Goal: Complete application form

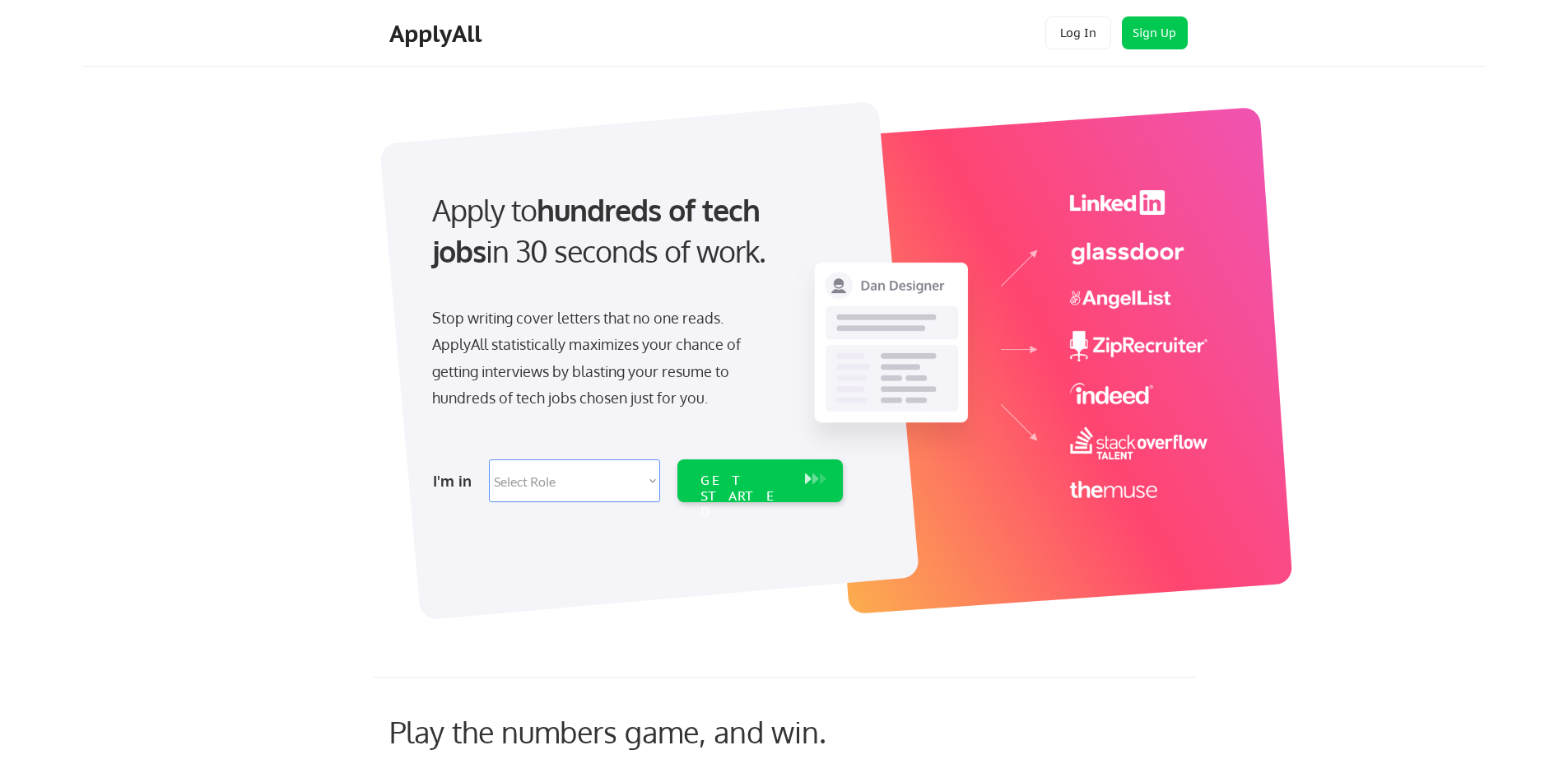
click at [554, 478] on select "Select Role Software Engineering Product Management Customer Success Sales UI/U…" at bounding box center [575, 481] width 171 height 43
click at [346, 455] on div "Apply to hundreds of tech jobs in 30 seconds of work. Stop writing cover letter…" at bounding box center [811, 351] width 1351 height 545
click at [610, 479] on select "Select Role Software Engineering Product Management Customer Success Sales UI/U…" at bounding box center [575, 481] width 171 height 43
select select ""engineering""
click at [489, 459] on select "Select Role Software Engineering Product Management Customer Success Sales UI/U…" at bounding box center [575, 481] width 171 height 43
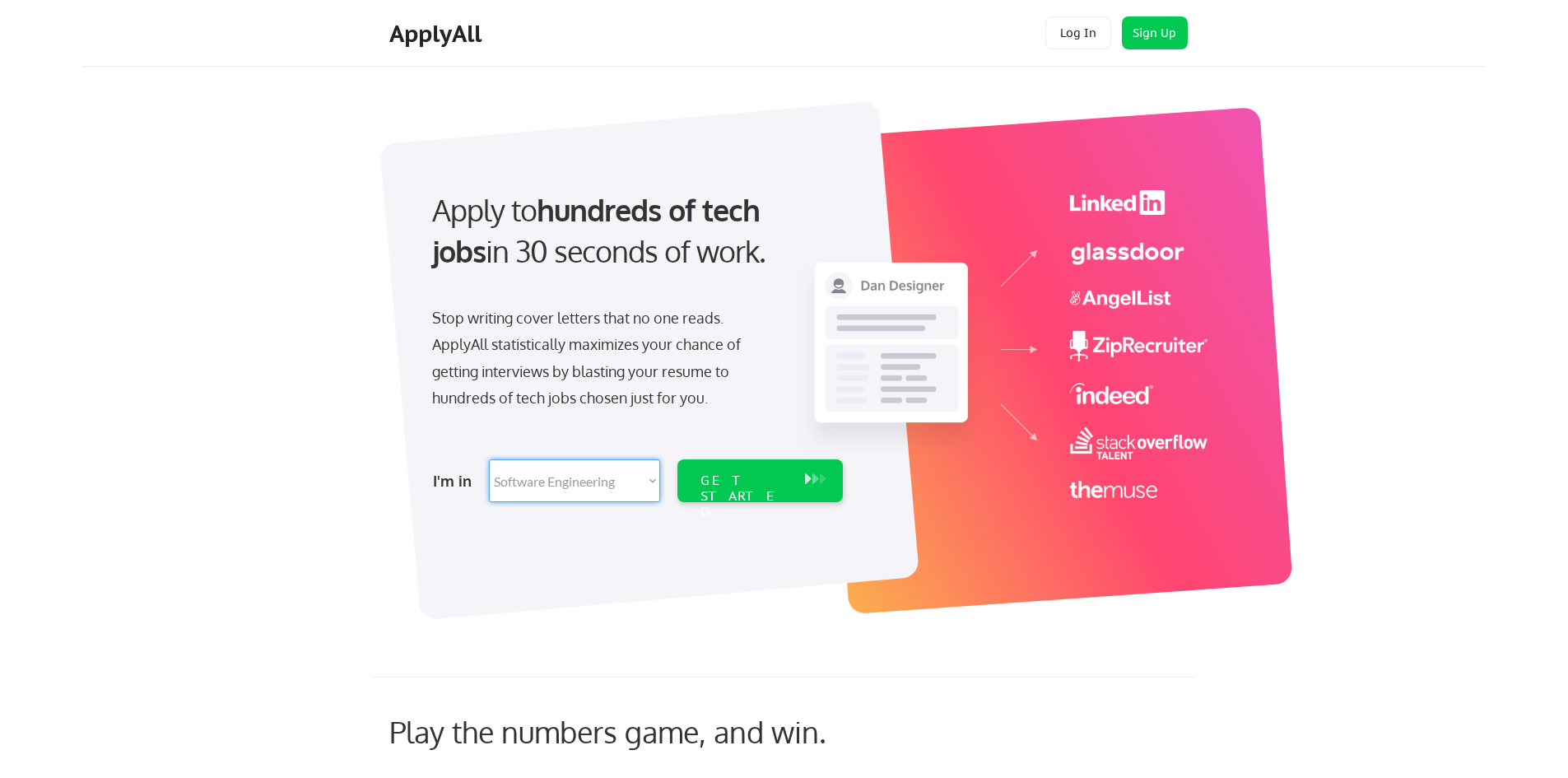
select select ""engineering""
click at [743, 483] on div "GET STARTED" at bounding box center [744, 496] width 89 height 48
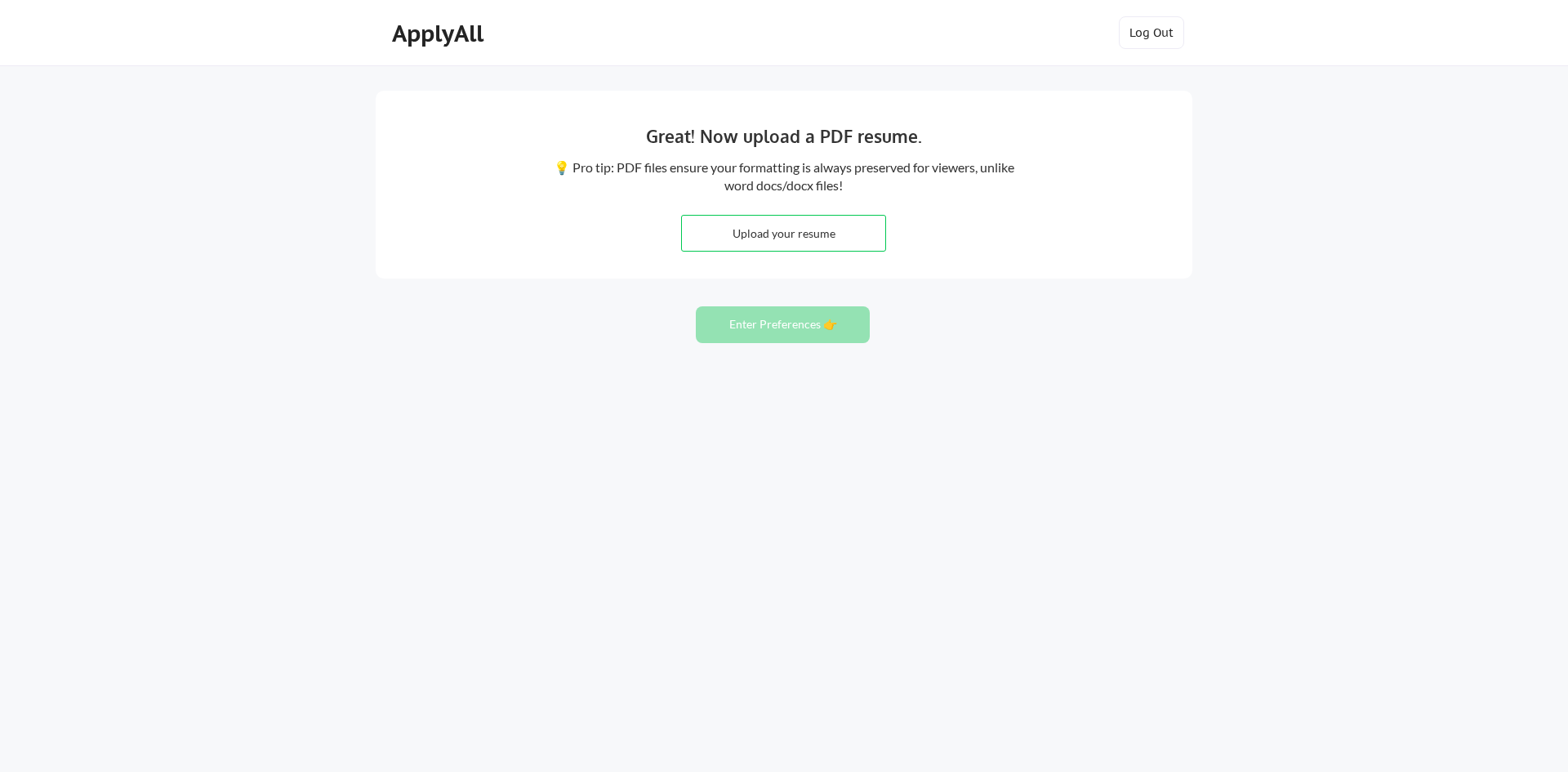
click at [810, 236] on input "file" at bounding box center [784, 233] width 203 height 35
type input "C:\fakepath\Currículum - Adson QA.docx (2).pdf"
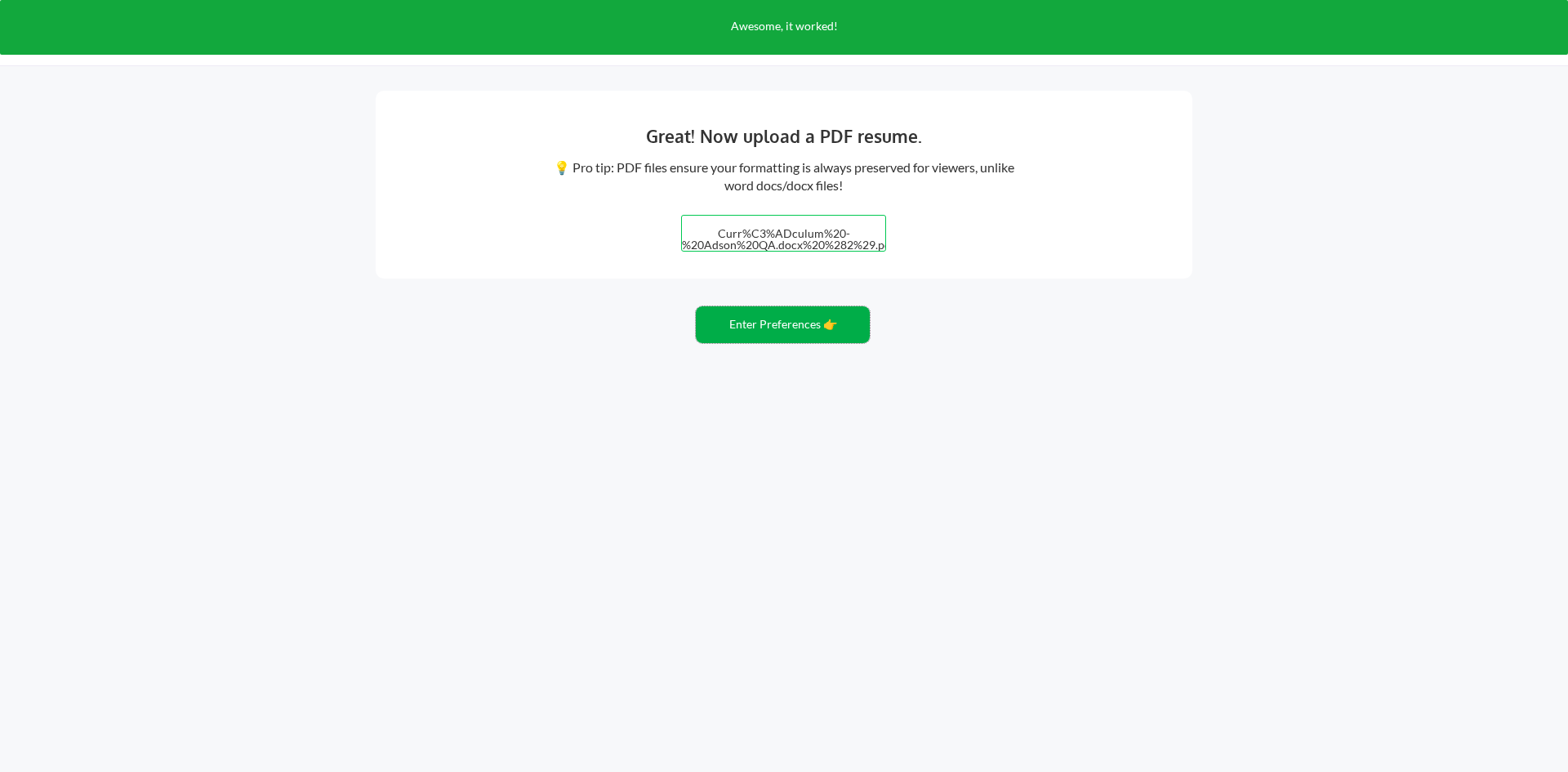
click at [821, 330] on button "Enter Preferences 👉" at bounding box center [783, 325] width 174 height 37
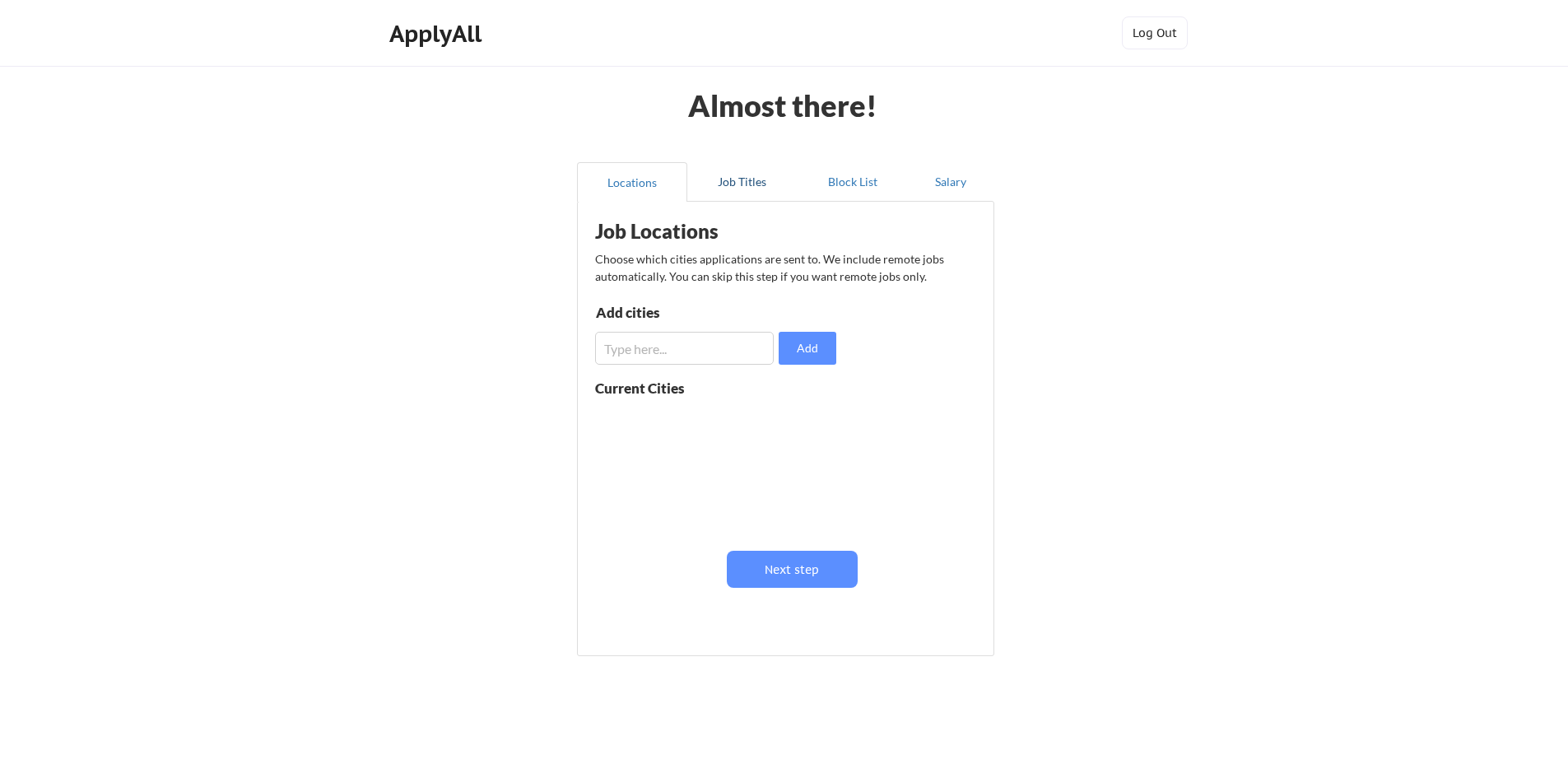
click at [758, 172] on button "Job Titles" at bounding box center [743, 182] width 110 height 39
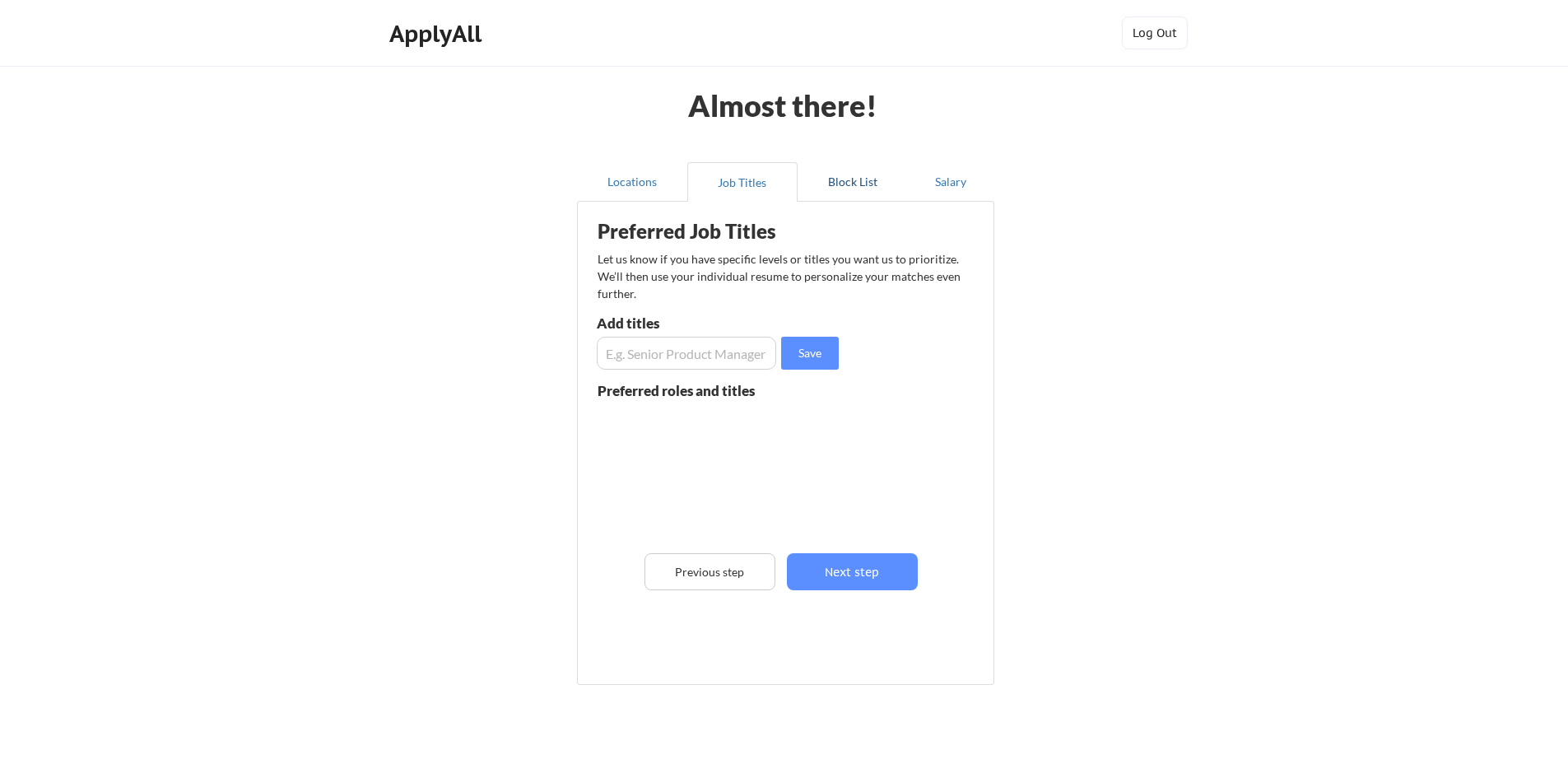
click at [866, 183] on button "Block List" at bounding box center [852, 182] width 110 height 39
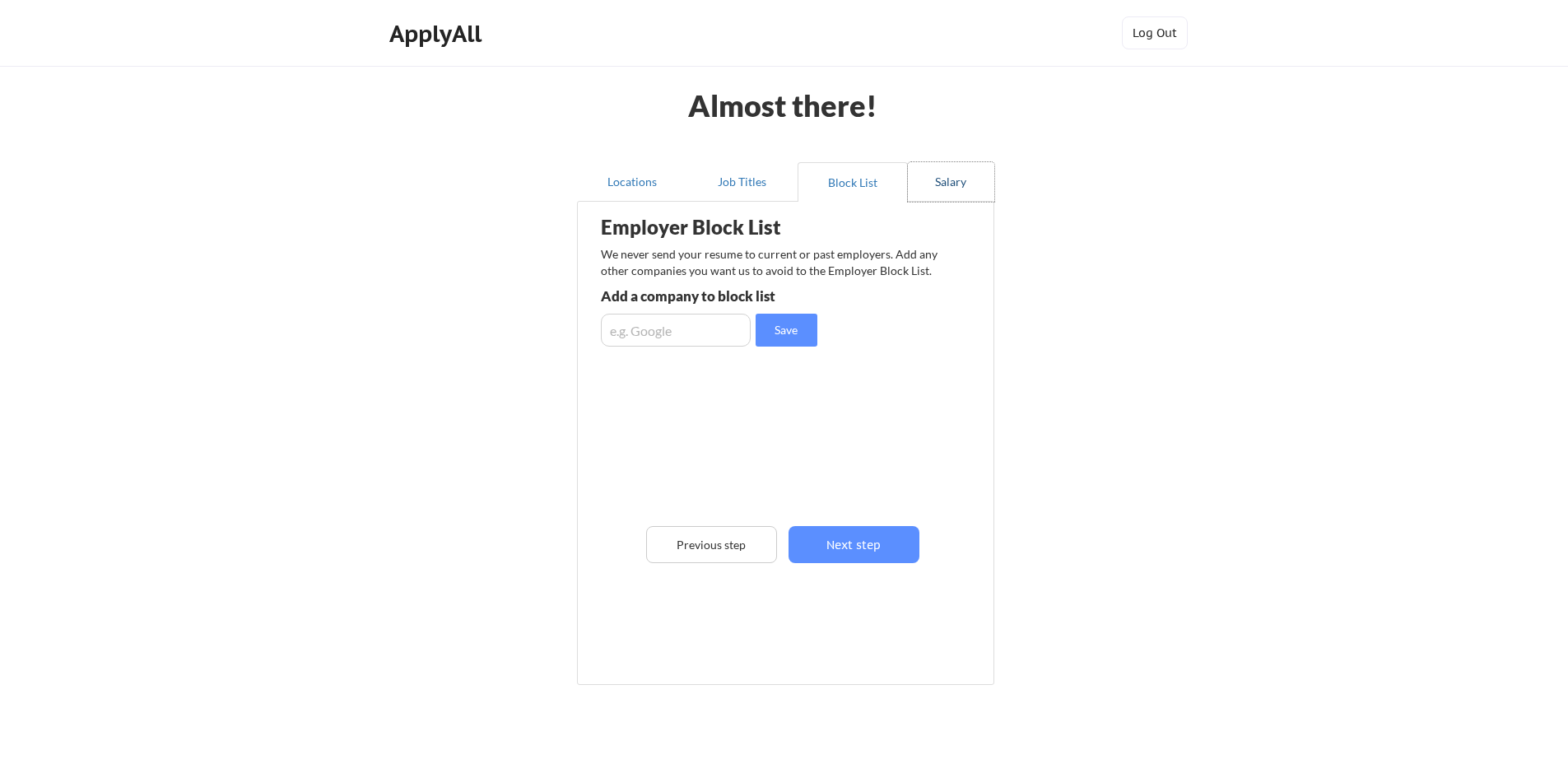
click at [968, 177] on button "Salary" at bounding box center [951, 182] width 87 height 39
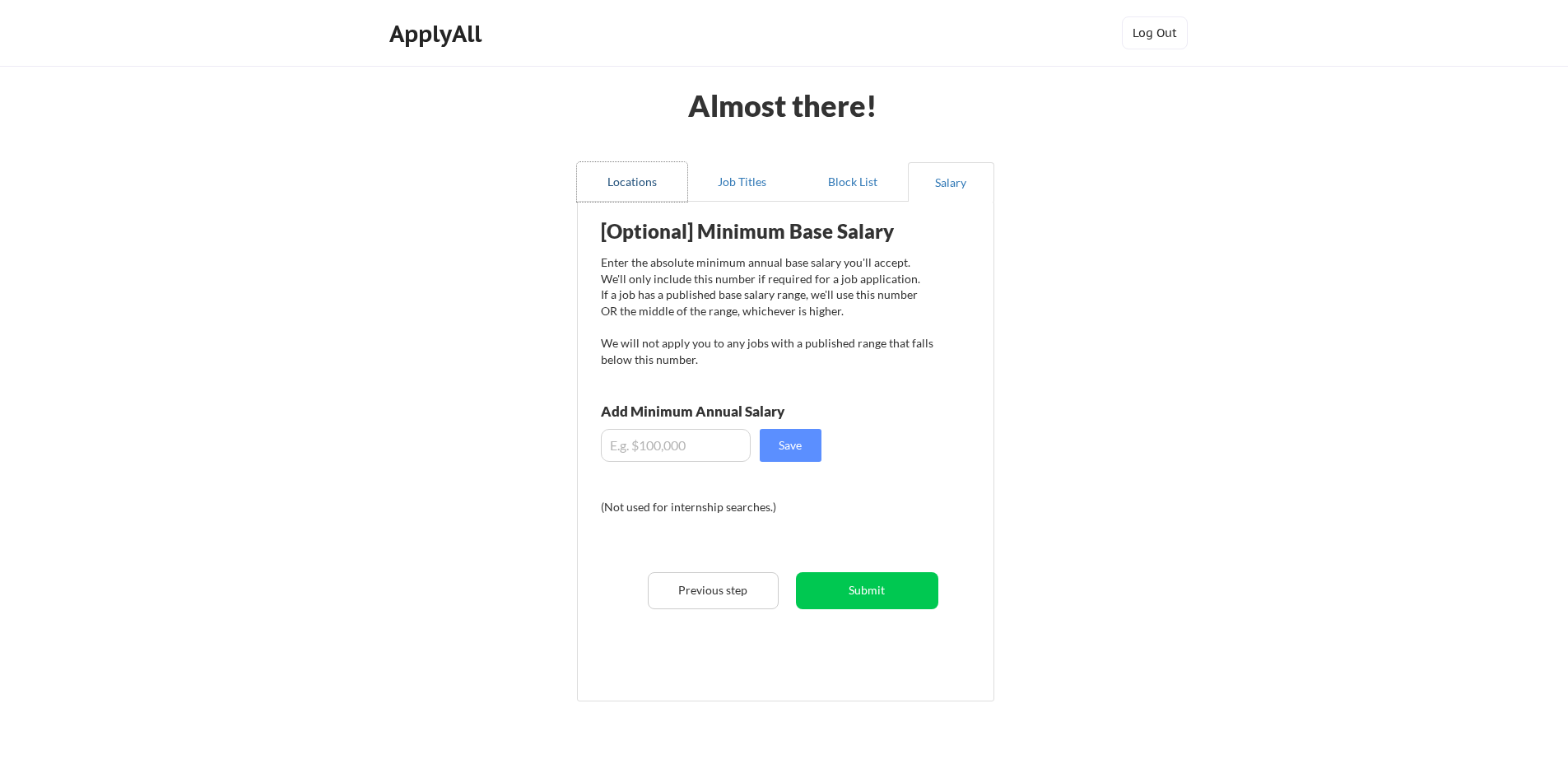
click at [623, 195] on button "Locations" at bounding box center [632, 182] width 110 height 39
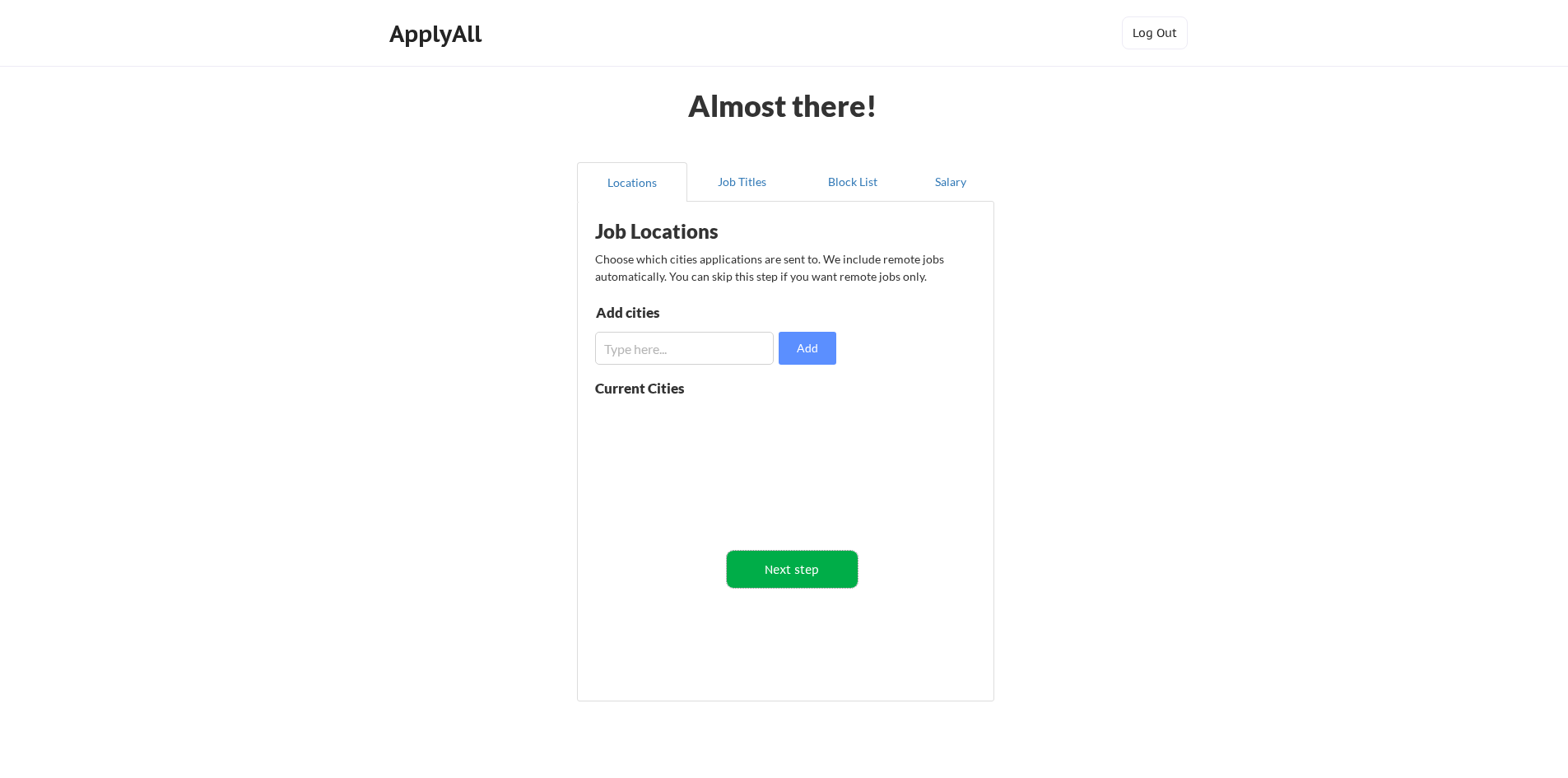
click at [839, 572] on button "Next step" at bounding box center [792, 569] width 130 height 37
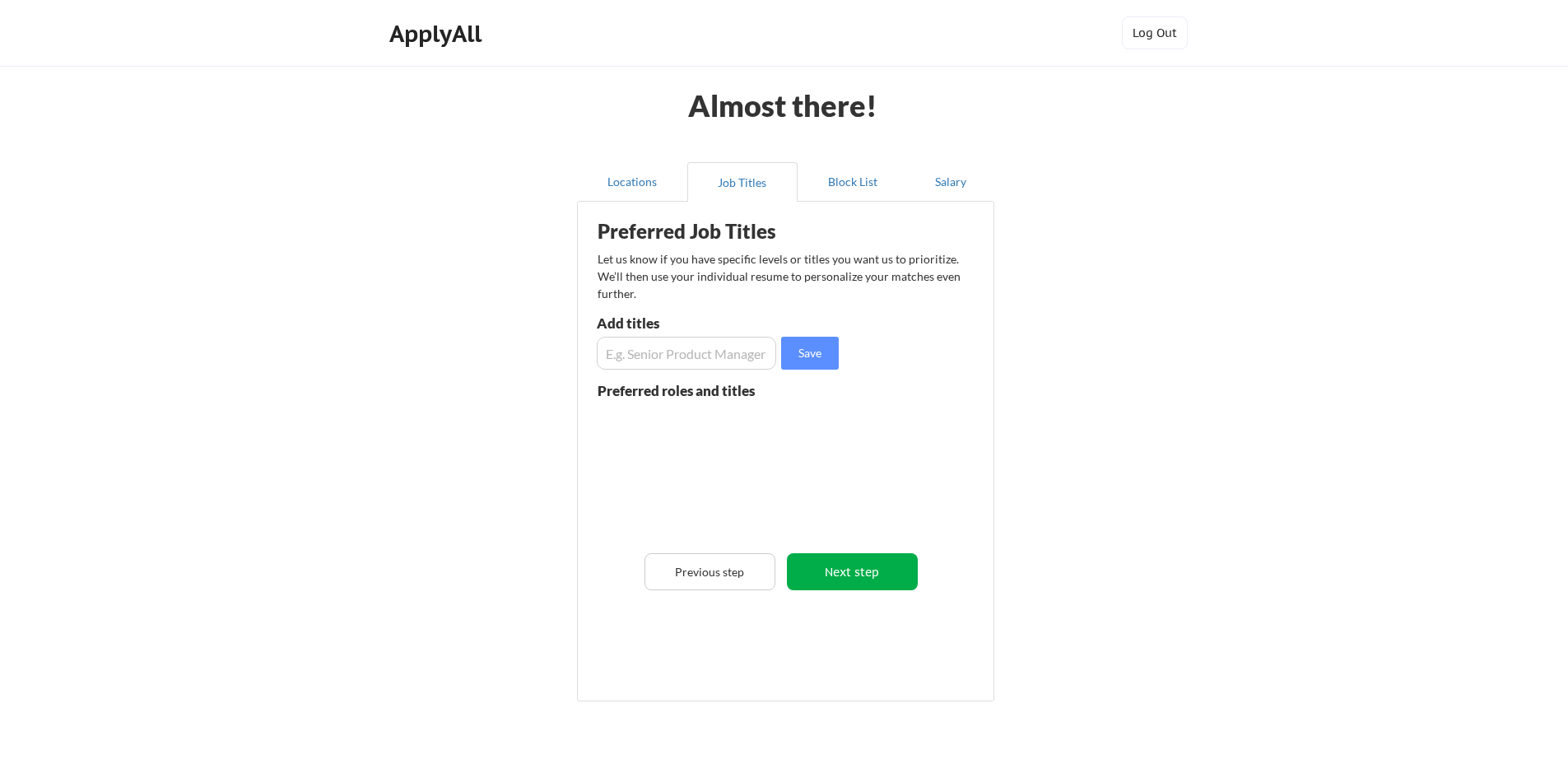
click at [840, 572] on button "Next step" at bounding box center [852, 572] width 130 height 37
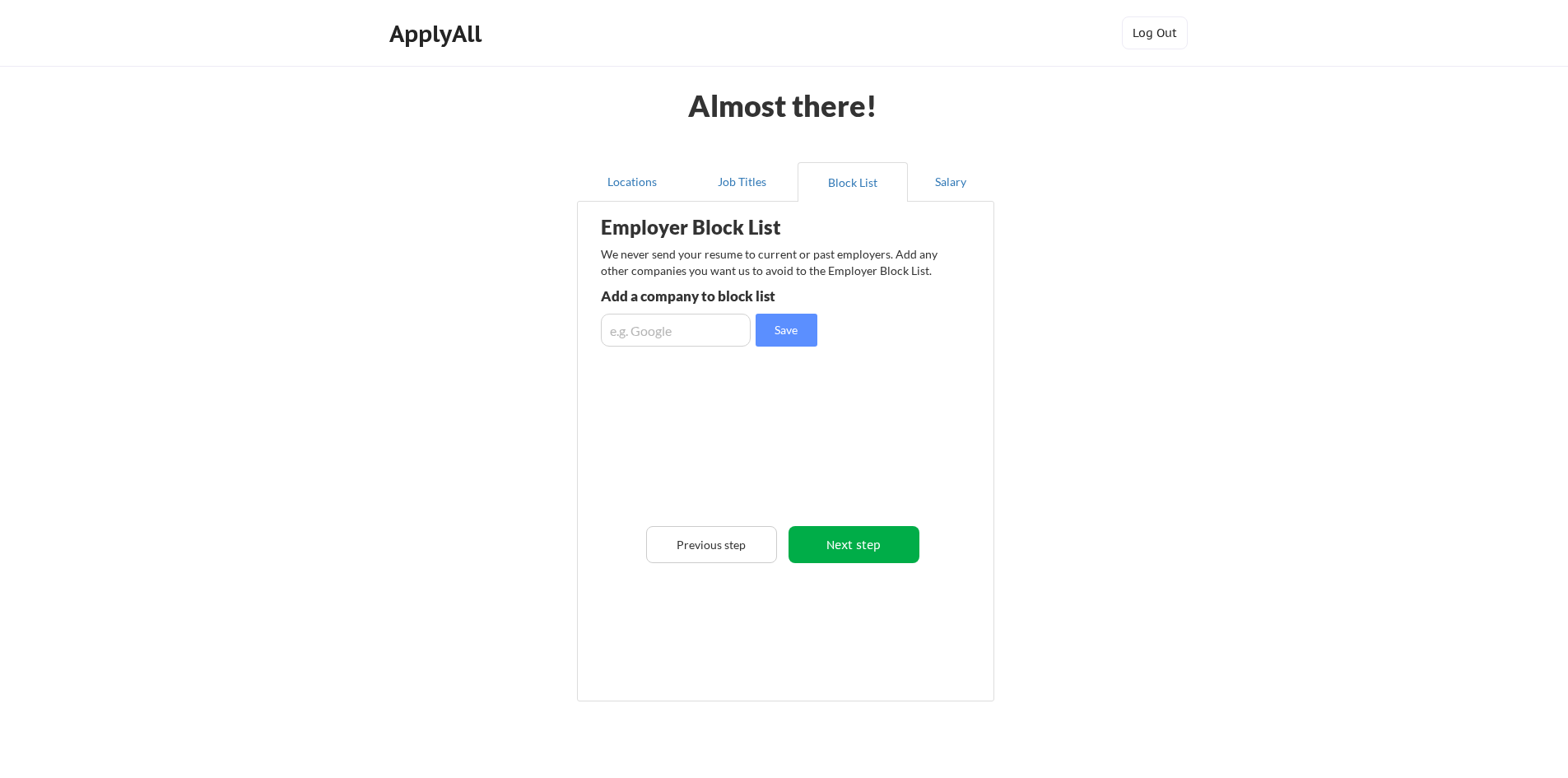
click at [849, 548] on button "Next step" at bounding box center [853, 545] width 130 height 37
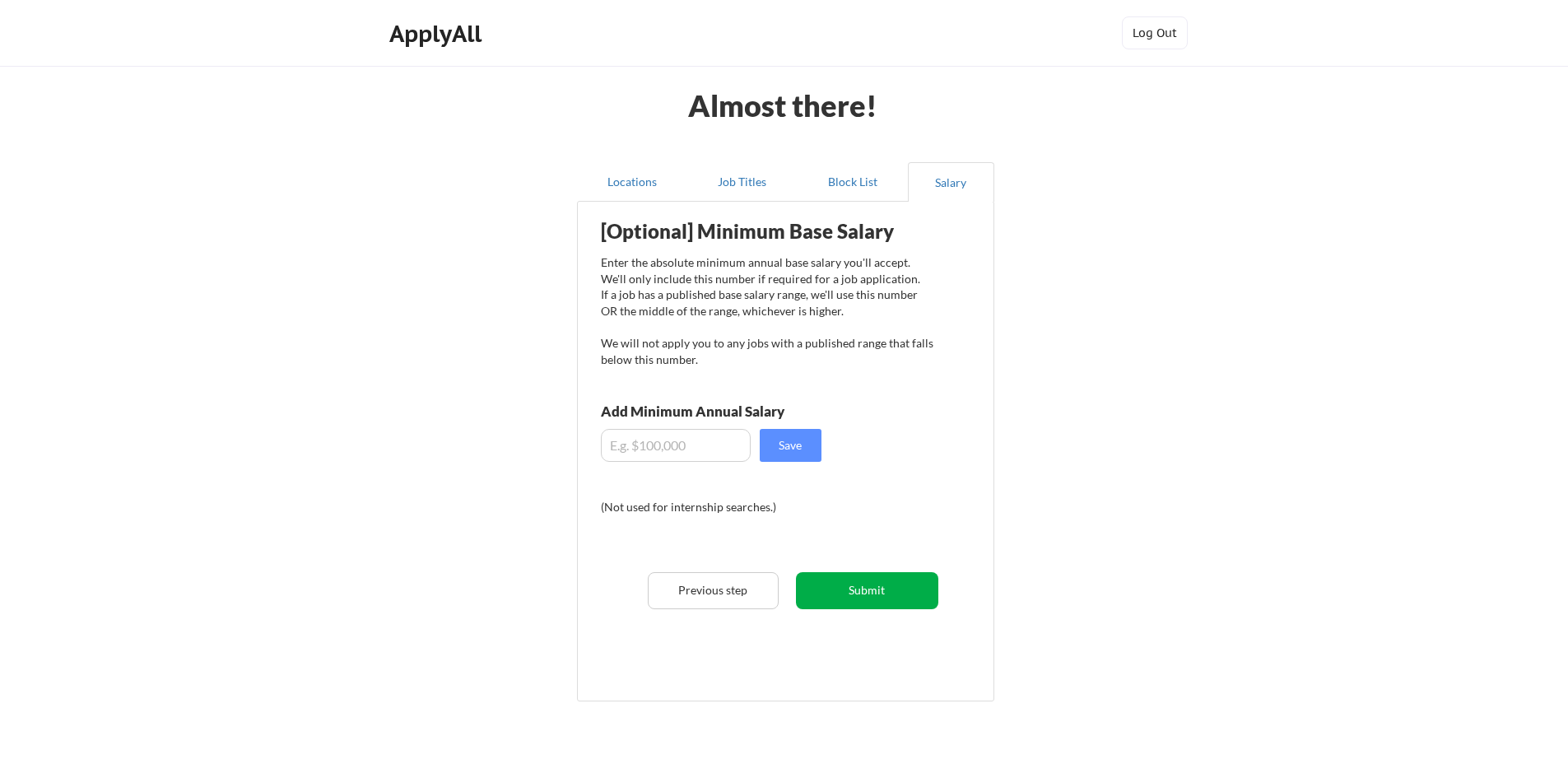
click at [853, 588] on button "Submit" at bounding box center [866, 591] width 143 height 37
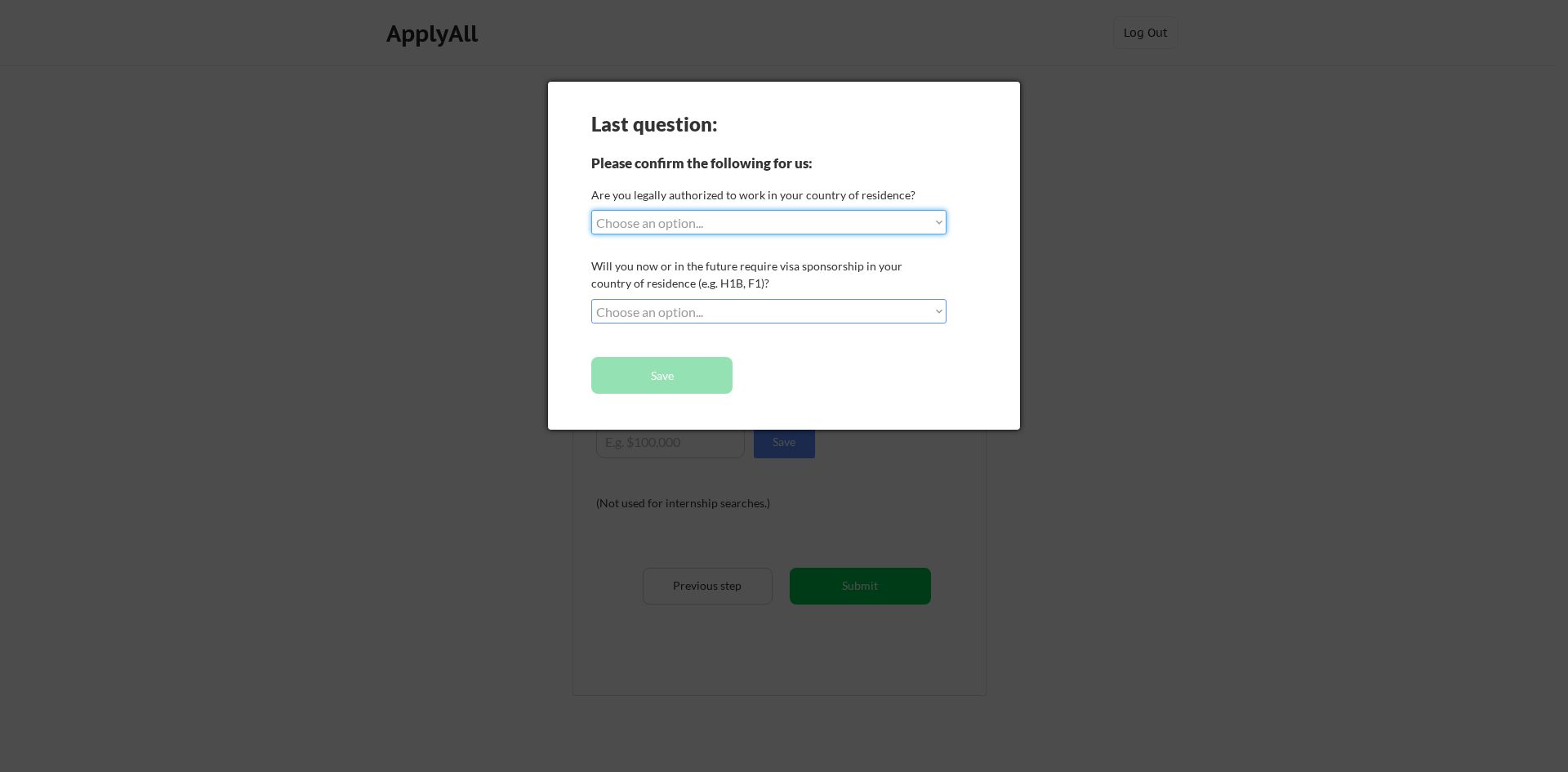
click at [711, 220] on select "Choose an option... Yes, I am a US Citizen Yes, I am a Canadian Citizen Yes, I …" at bounding box center [769, 222] width 355 height 25
select select ""no__i_am_not__yet__authorized""
click at [592, 210] on select "Choose an option... Yes, I am a US Citizen Yes, I am a Canadian Citizen Yes, I …" at bounding box center [769, 222] width 355 height 25
click at [751, 301] on select "Choose an option... No, I will not need sponsorship Yes, I will need sponsorship" at bounding box center [769, 311] width 355 height 25
select select ""no__i_will_not_need_sponsorship""
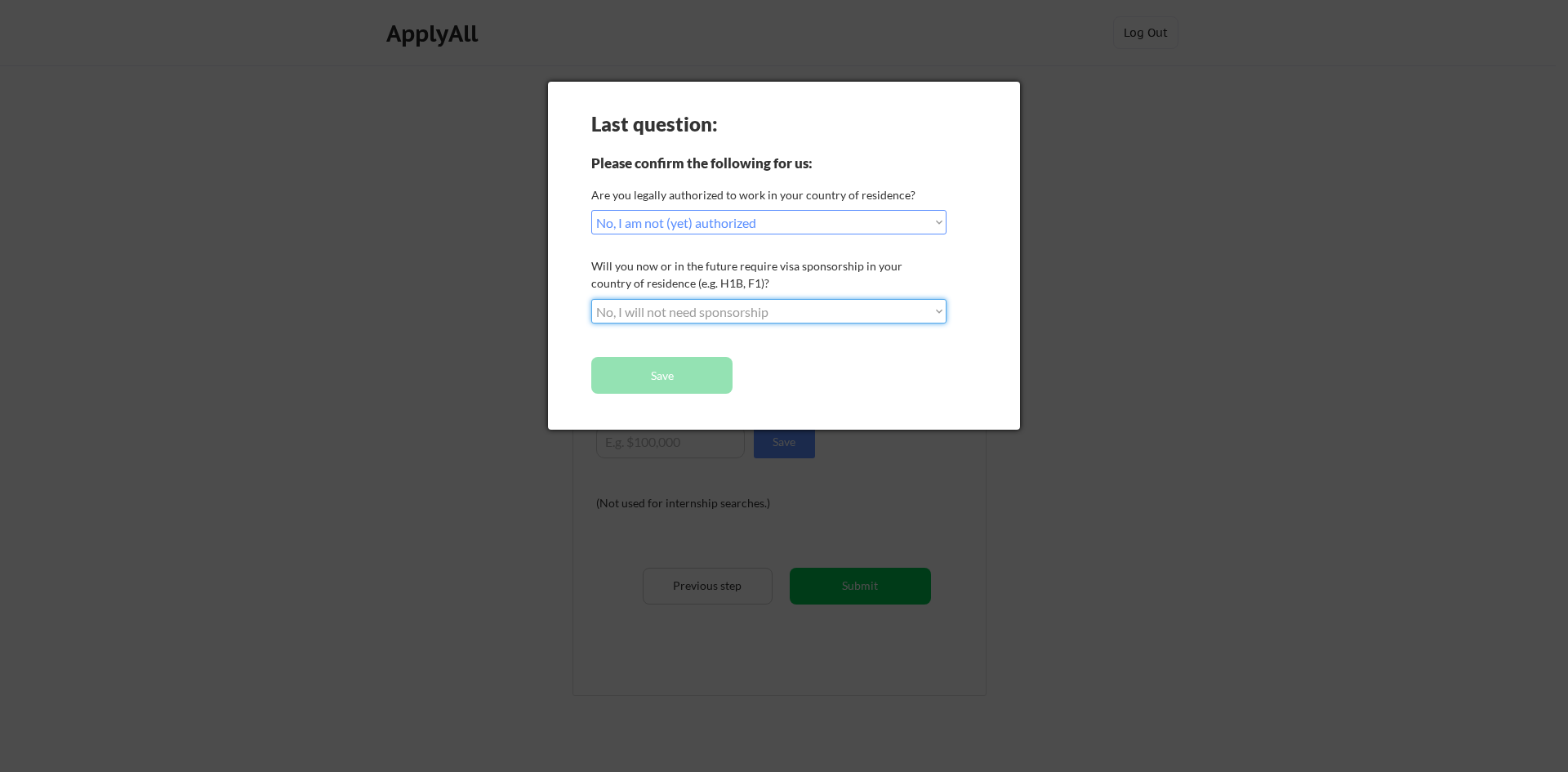
click at [592, 299] on select "Choose an option... No, I will not need sponsorship Yes, I will need sponsorship" at bounding box center [769, 311] width 355 height 25
click at [667, 361] on button "Save" at bounding box center [662, 375] width 141 height 37
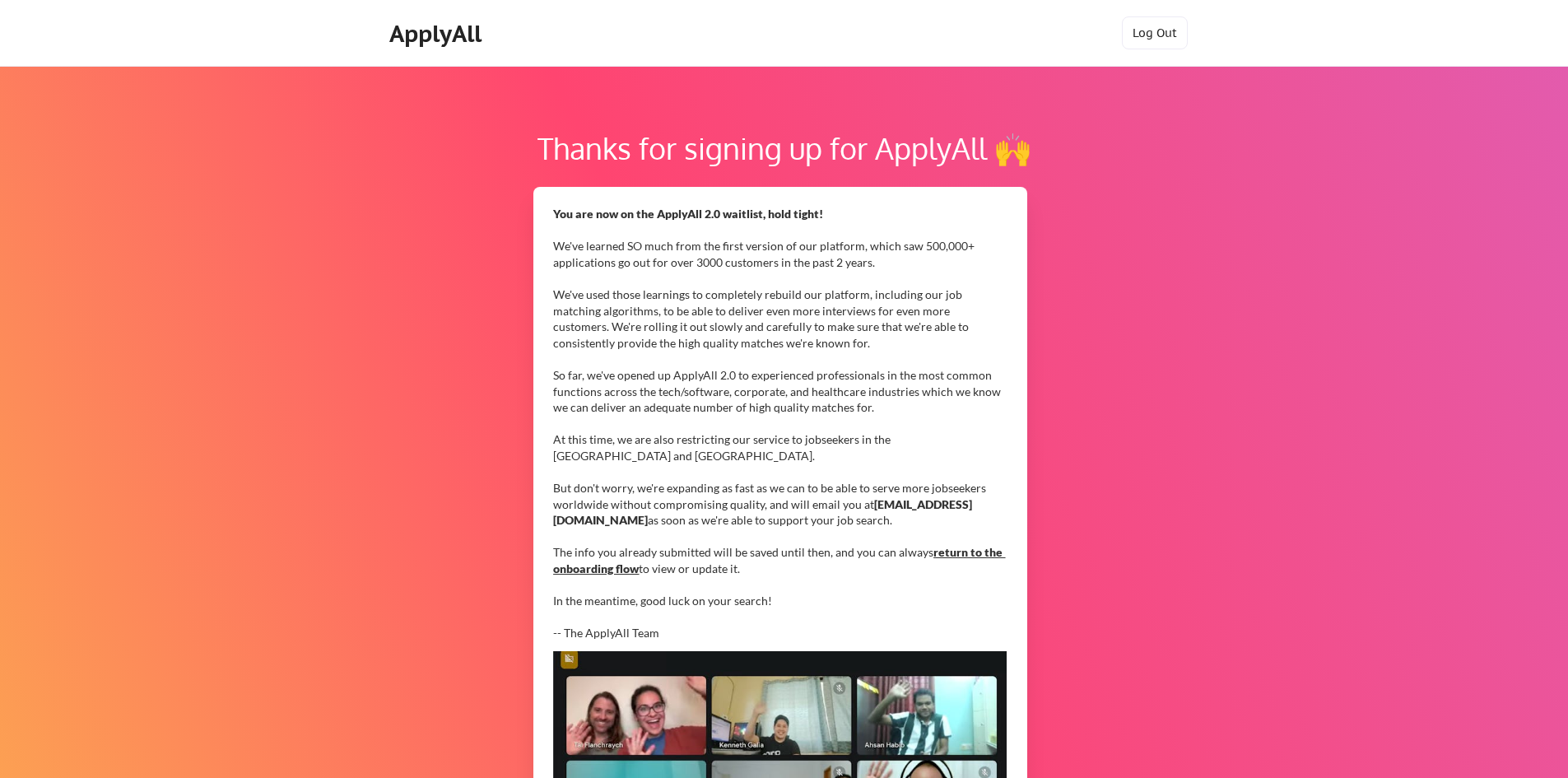
click at [628, 567] on link "return to the onboarding flow" at bounding box center [779, 560] width 452 height 31
